Goal: Information Seeking & Learning: Stay updated

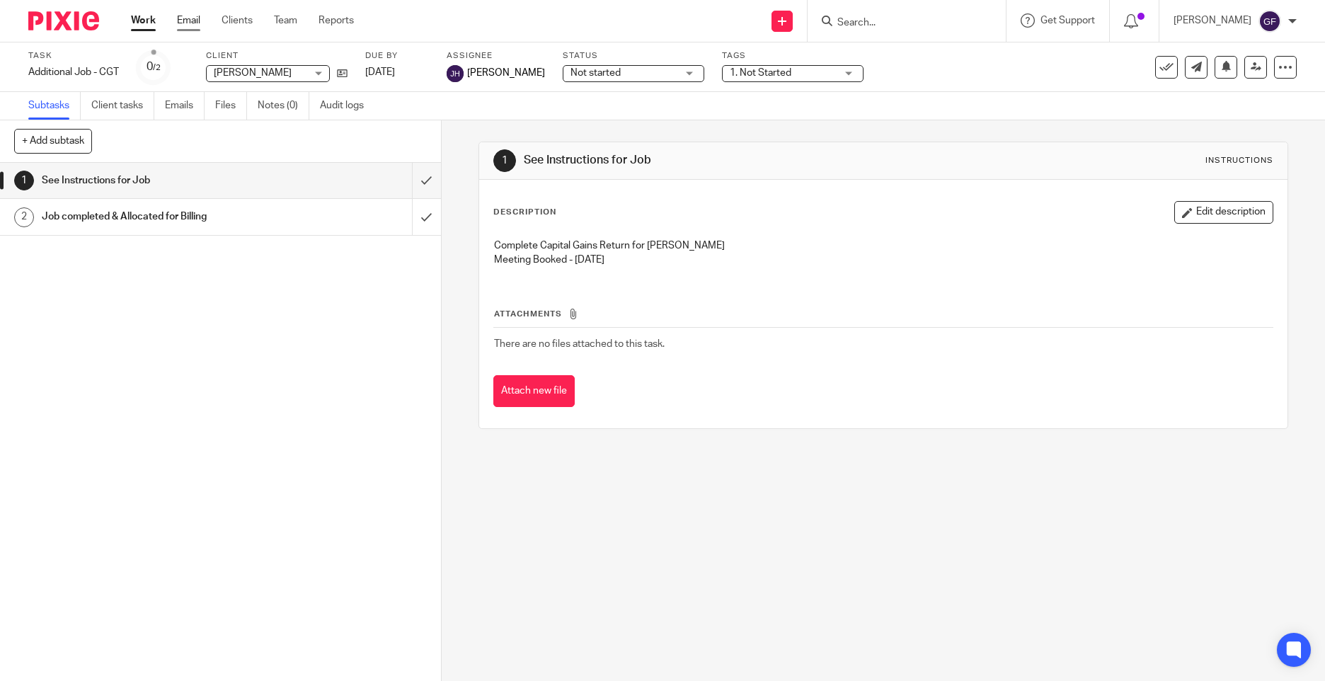
click at [179, 22] on link "Email" at bounding box center [188, 20] width 23 height 14
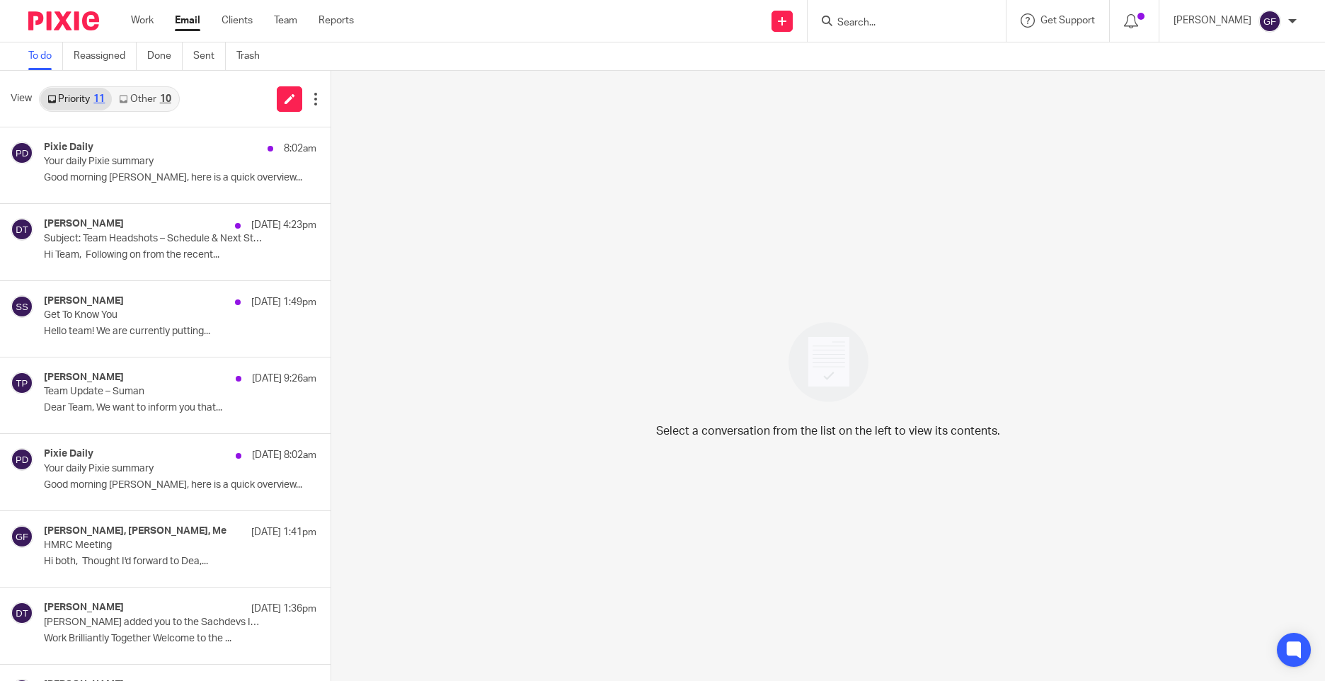
click at [138, 103] on link "Other 10" at bounding box center [145, 99] width 66 height 23
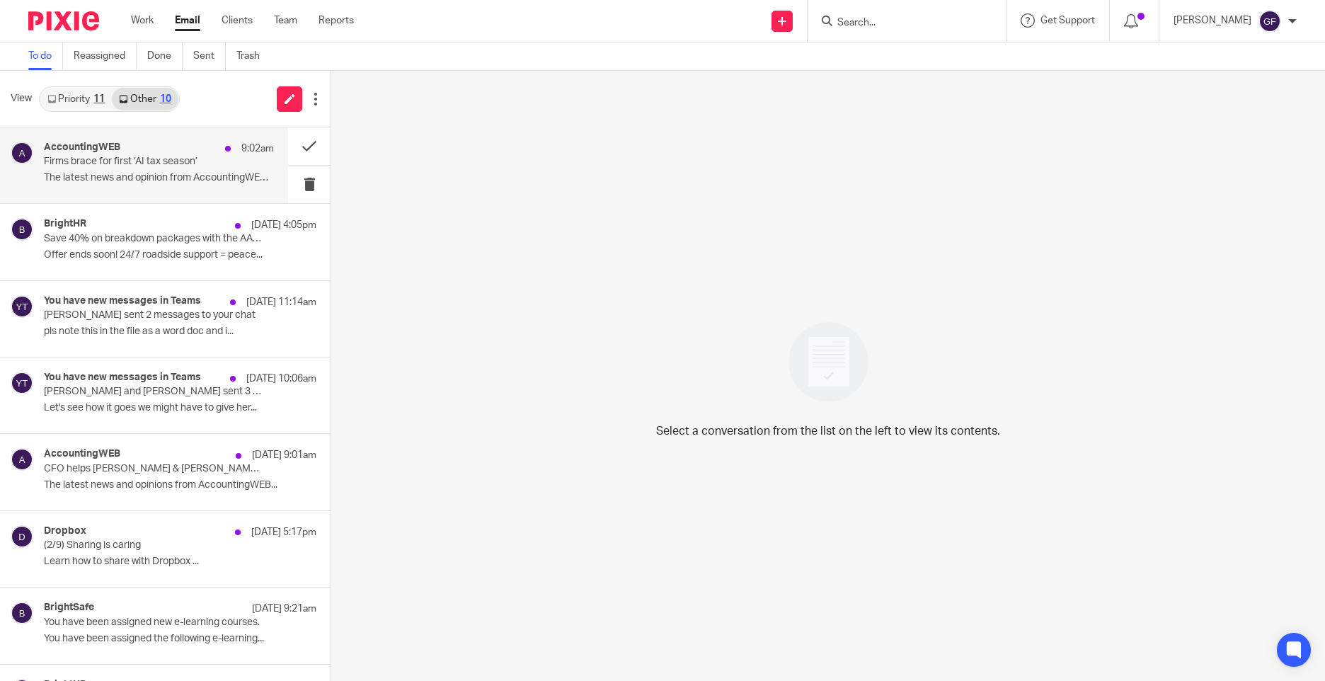
click at [130, 168] on p "Firms brace for first ‘AI tax season’" at bounding box center [136, 162] width 184 height 12
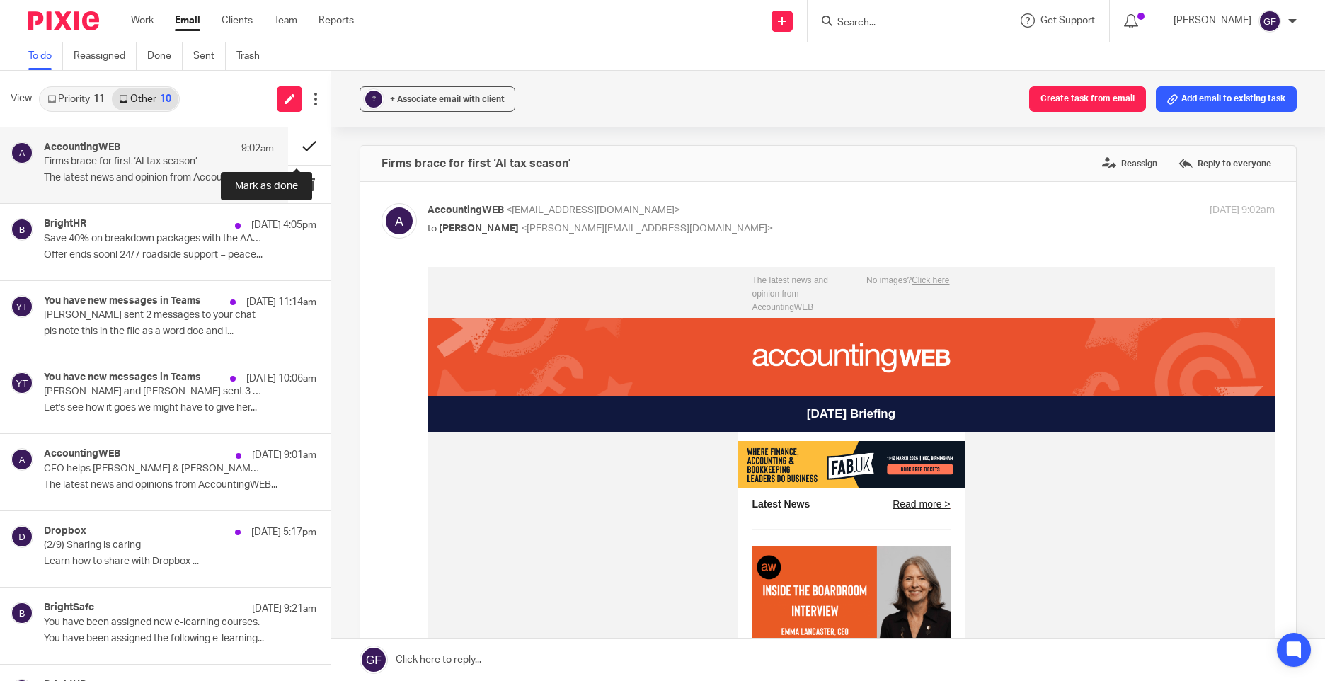
click at [289, 139] on button at bounding box center [309, 146] width 42 height 38
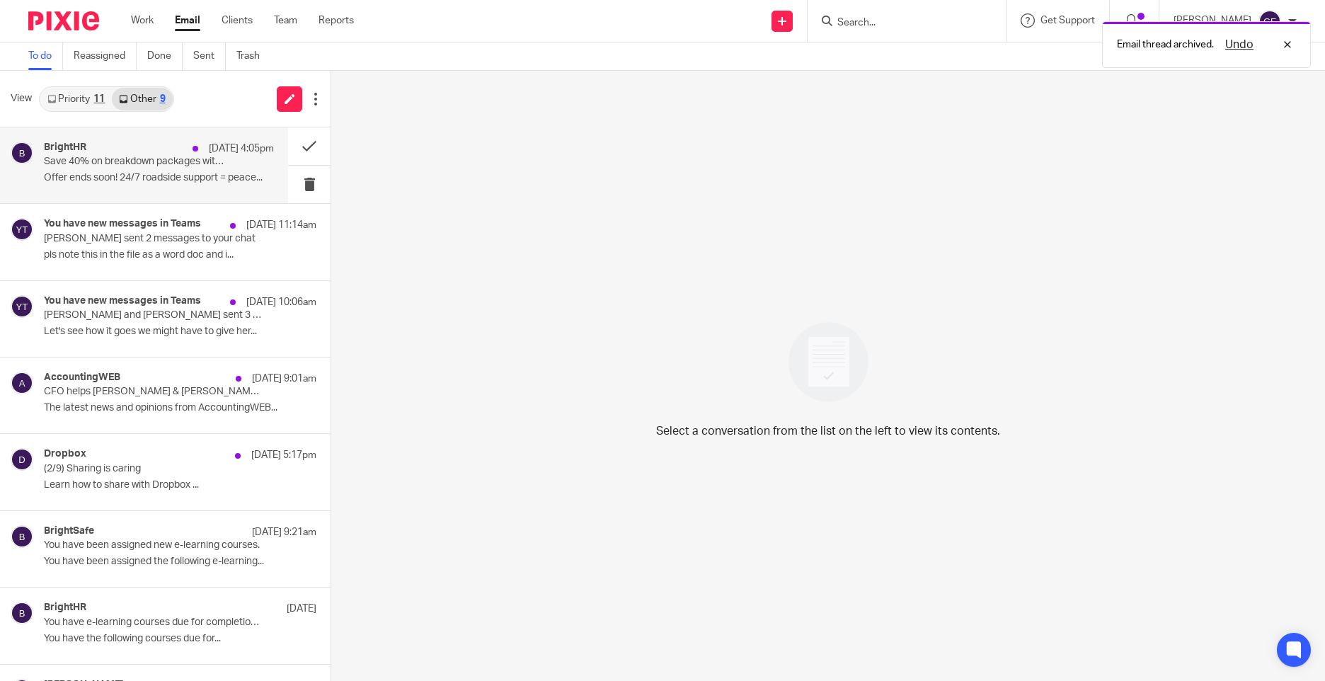
click at [108, 182] on p "Offer ends soon! 24/7 roadside support = peace..." at bounding box center [159, 178] width 230 height 12
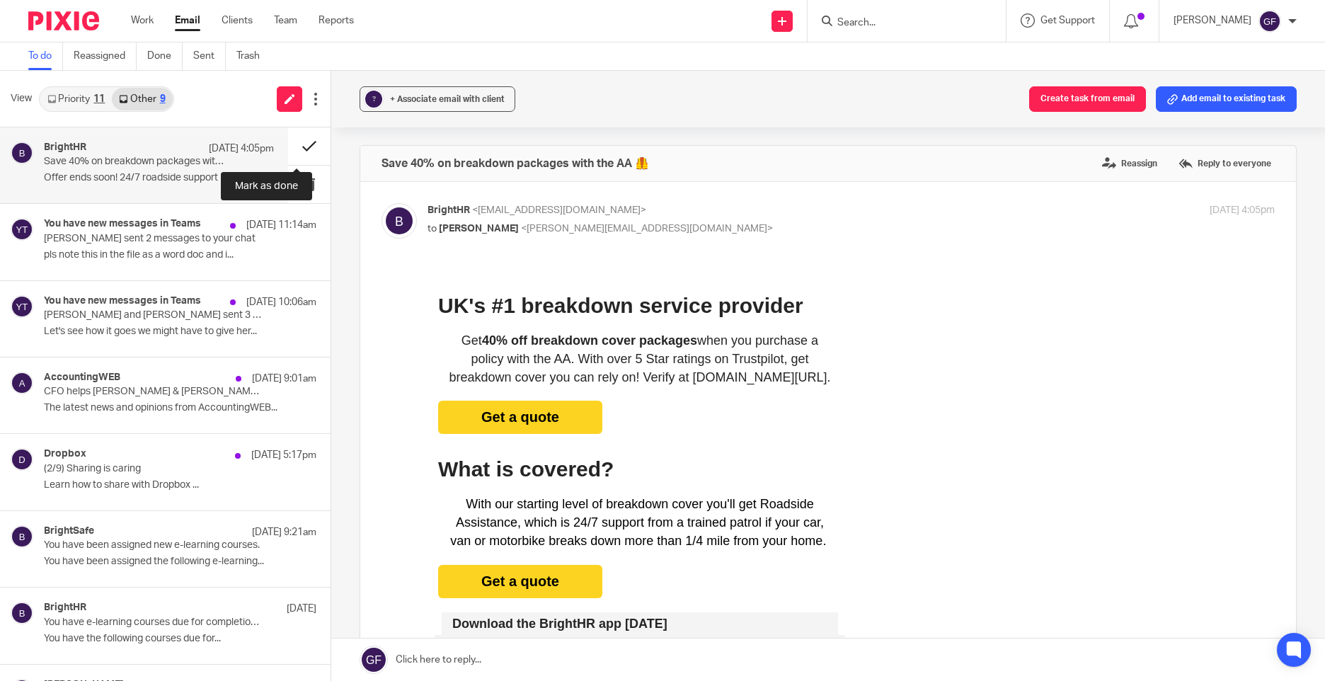
click at [292, 138] on button at bounding box center [309, 146] width 42 height 38
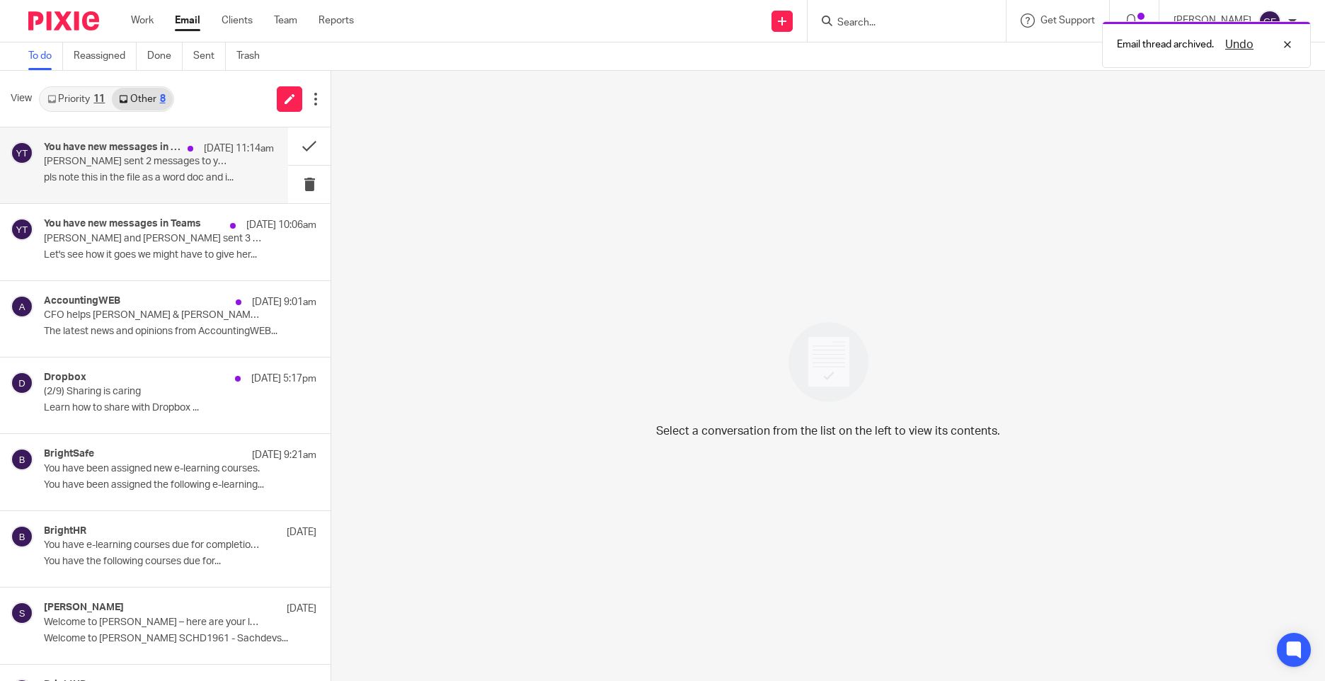
click at [91, 172] on p "pls note this in the file as a word doc and i..." at bounding box center [159, 178] width 230 height 12
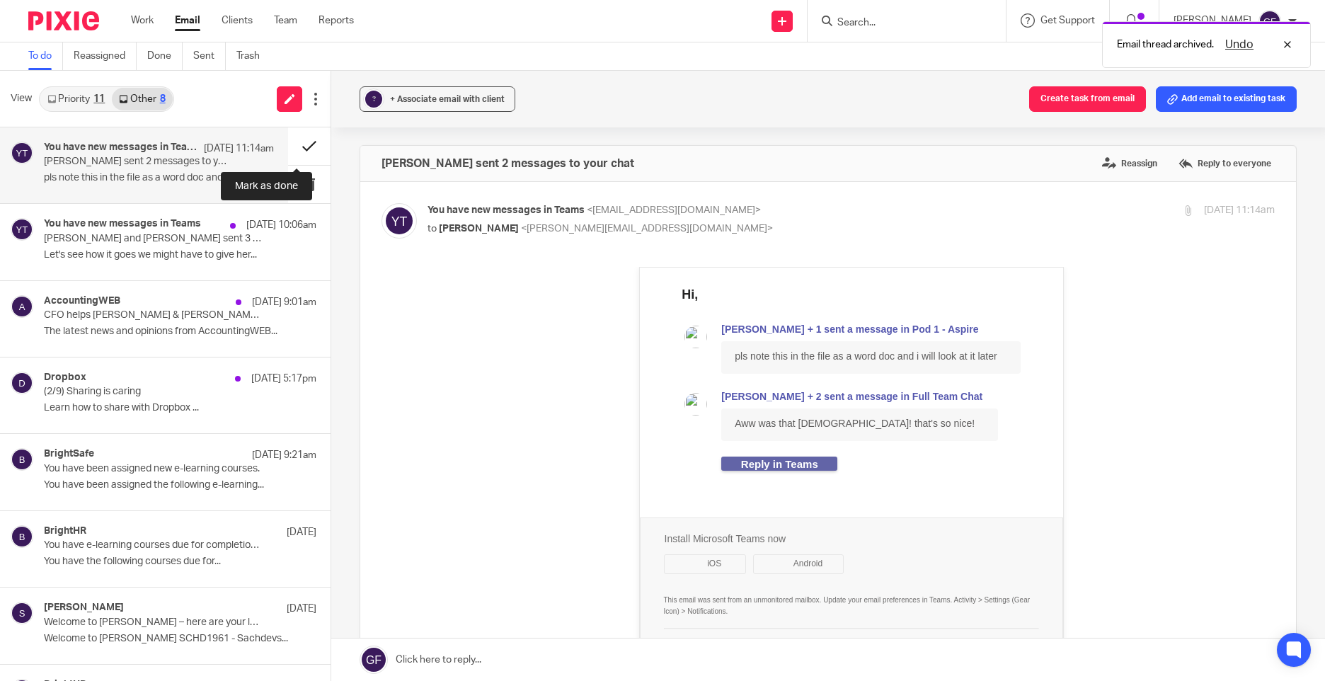
click at [303, 139] on button at bounding box center [309, 146] width 42 height 38
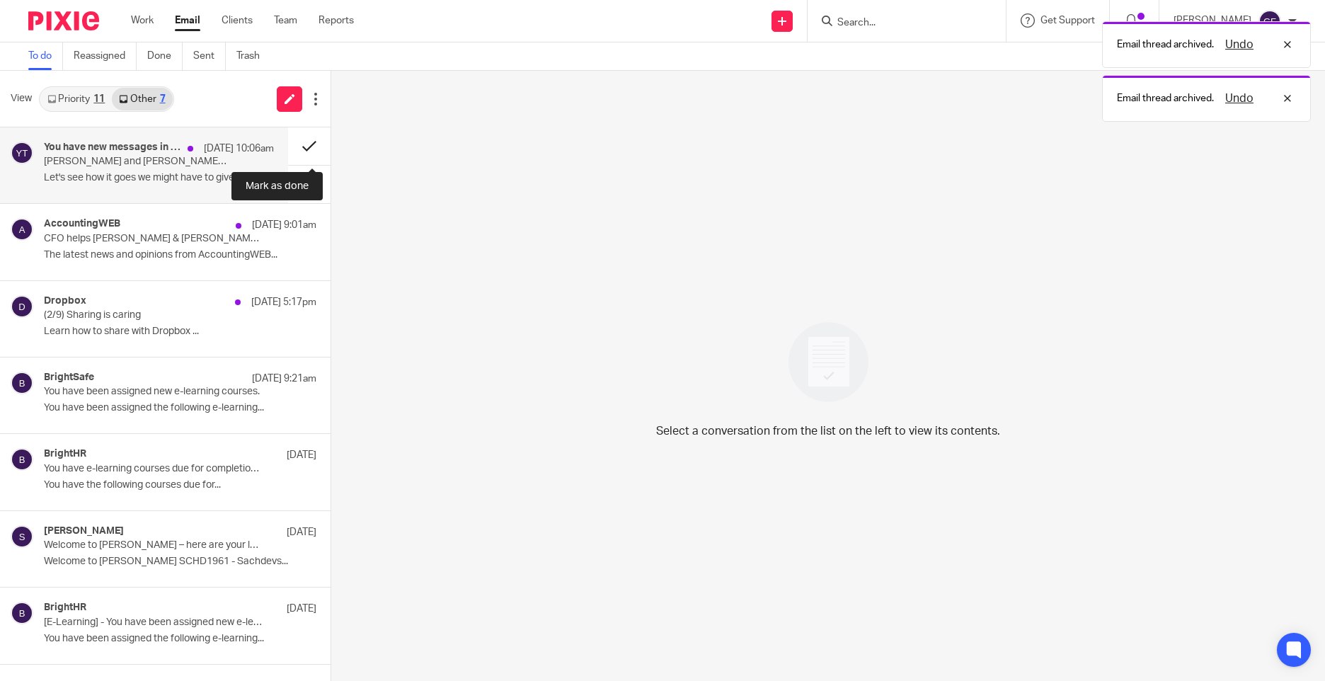
click at [326, 133] on button at bounding box center [309, 146] width 42 height 38
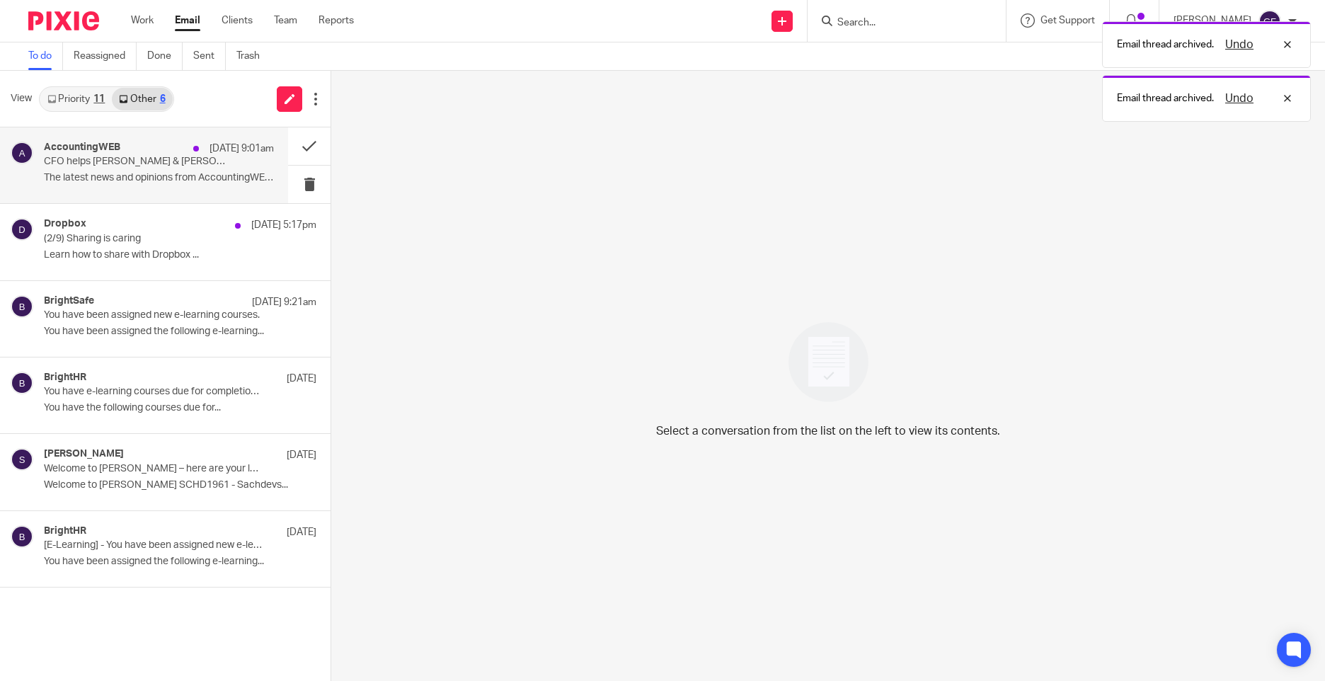
click at [127, 158] on p "CFO helps [PERSON_NAME] & [PERSON_NAME] find its finance sweet spot" at bounding box center [136, 162] width 184 height 12
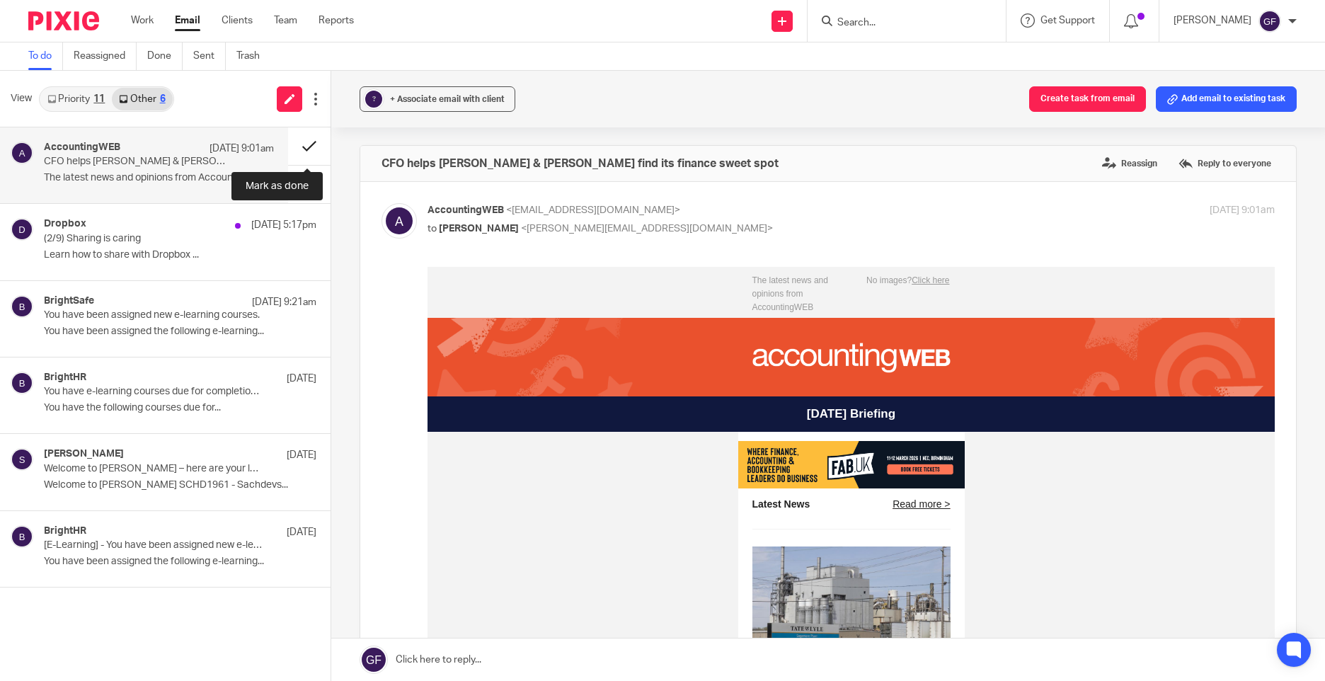
click at [294, 143] on button at bounding box center [309, 146] width 42 height 38
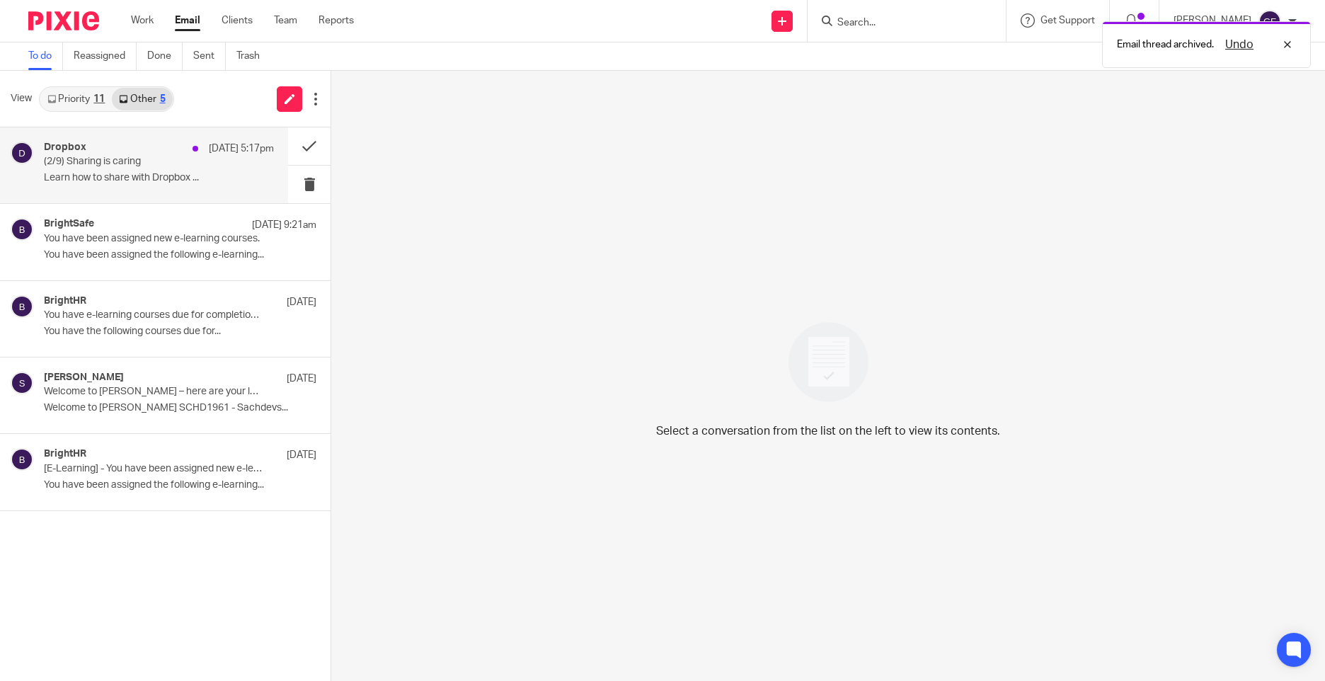
click at [171, 157] on p "(2/9) Sharing is caring" at bounding box center [136, 162] width 184 height 12
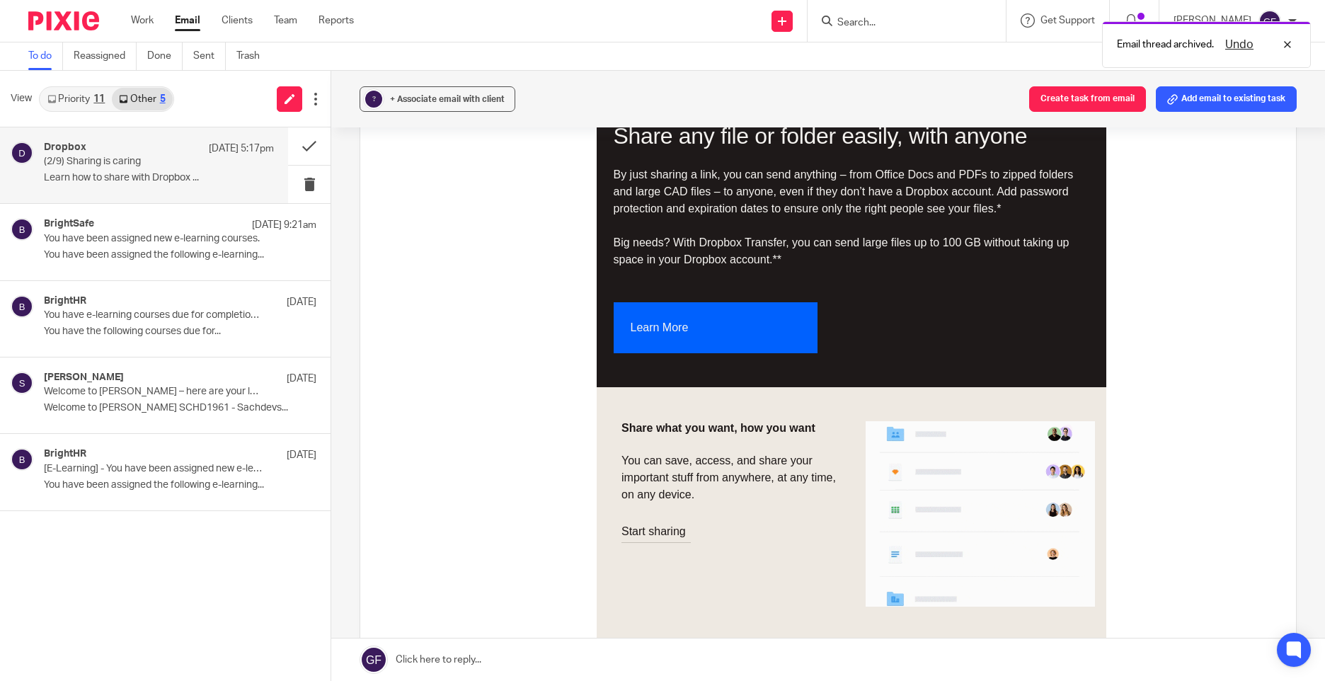
drag, startPoint x: 719, startPoint y: 105, endPoint x: 719, endPoint y: 355, distance: 249.8
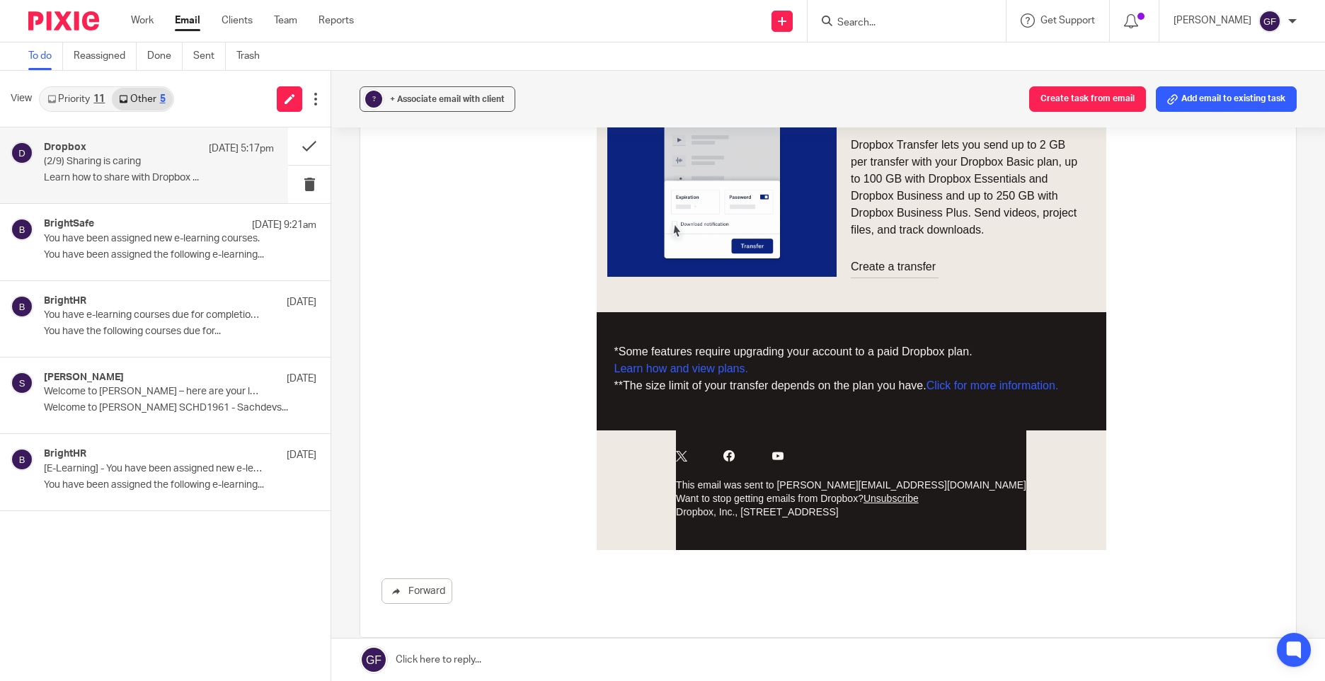
scroll to position [919, 0]
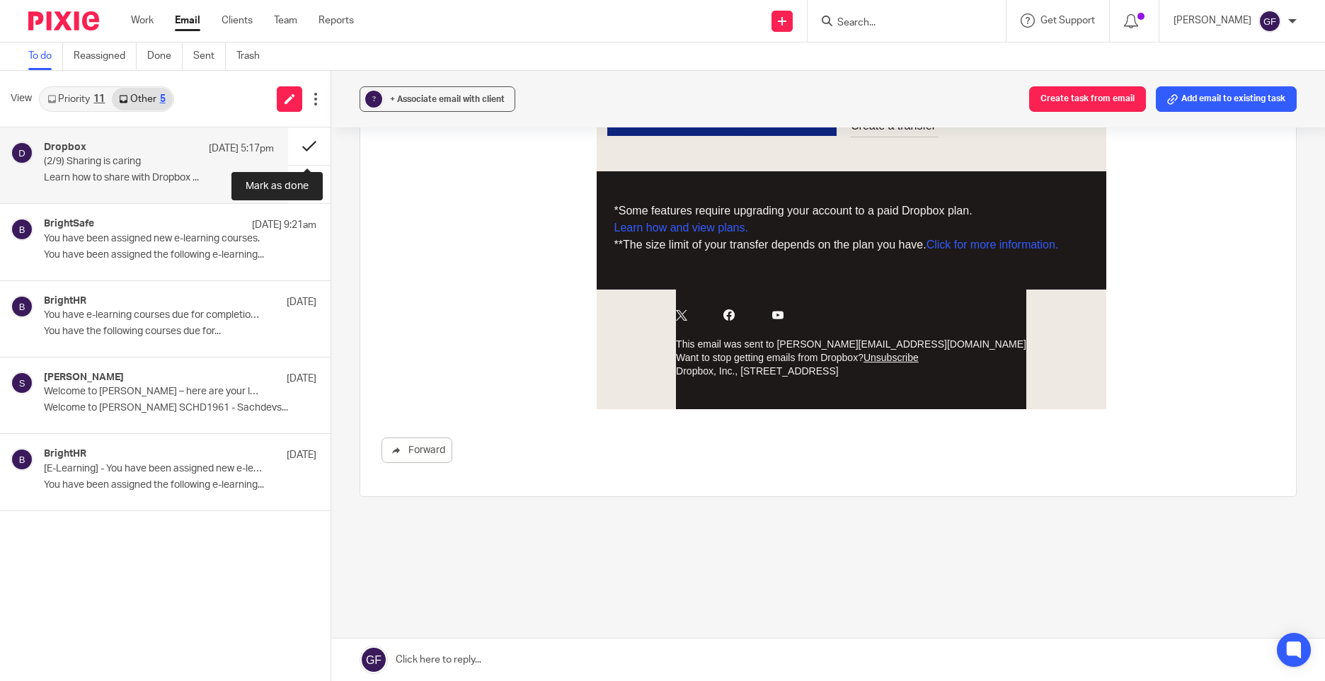
click at [303, 135] on button at bounding box center [309, 146] width 42 height 38
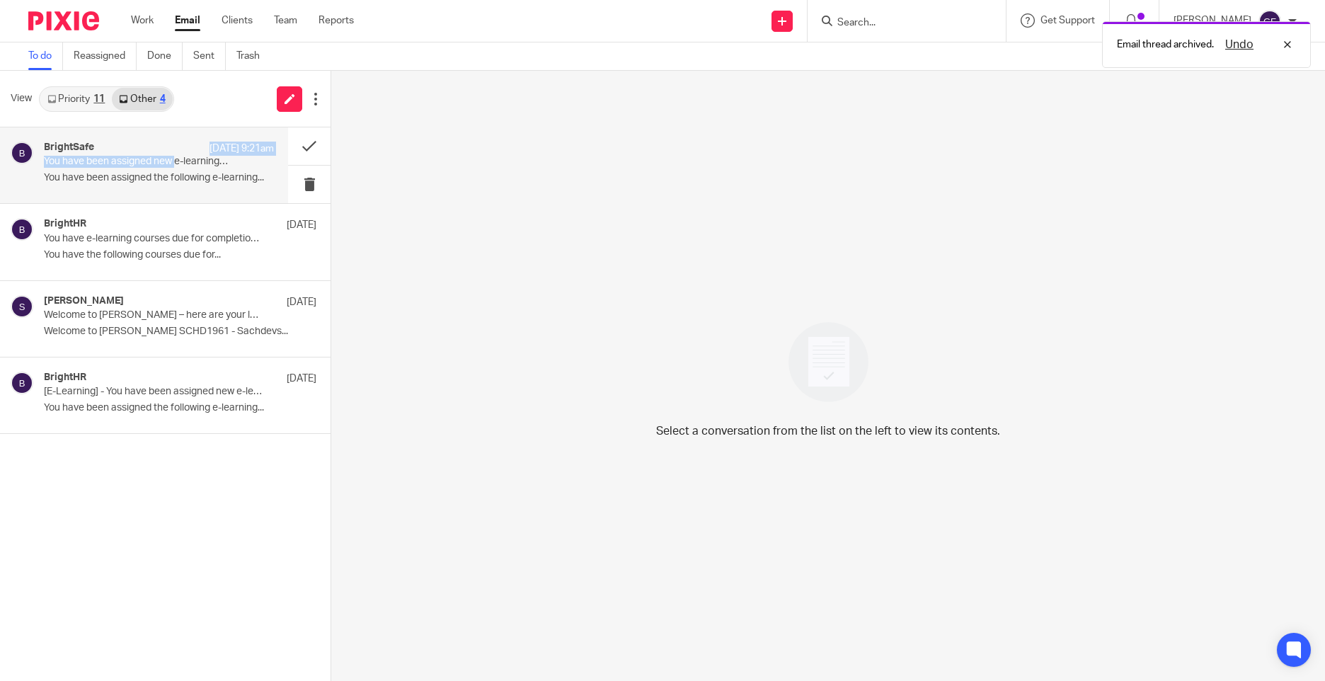
click at [174, 157] on div "BrightSafe [DATE] 9:21am You have been assigned new e-learning courses. You hav…" at bounding box center [159, 165] width 230 height 47
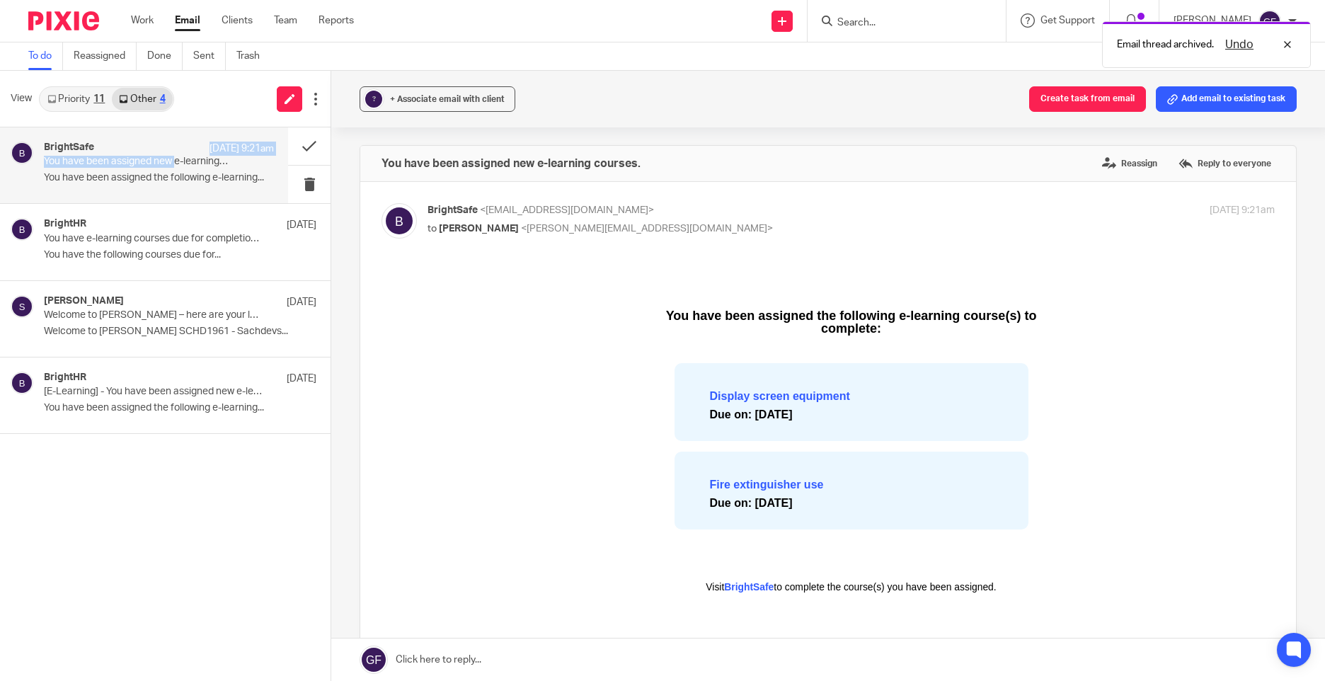
scroll to position [0, 0]
